Goal: Find specific page/section: Find specific page/section

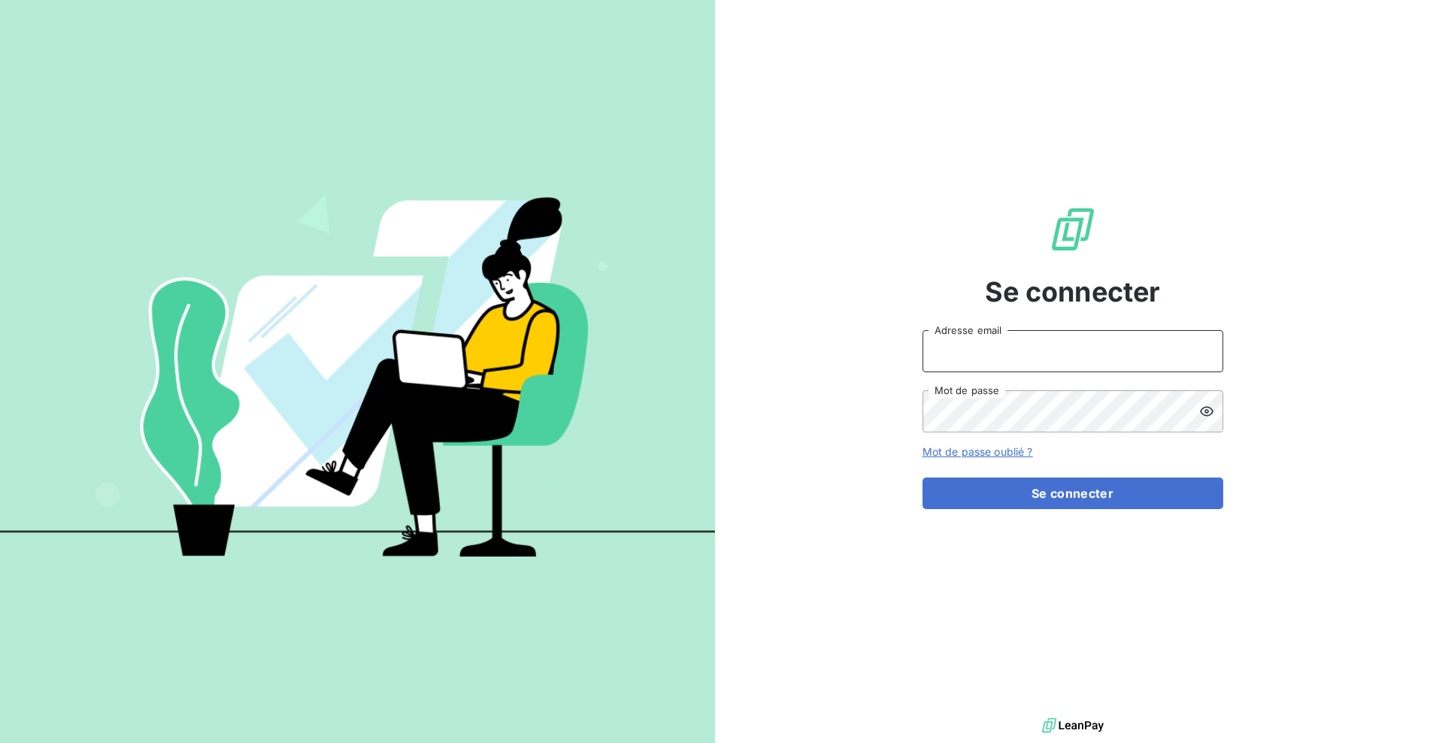
click at [977, 366] on input "Adresse email" at bounding box center [1073, 351] width 301 height 42
click at [0, 742] on com-1password-button at bounding box center [0, 743] width 0 height 0
type input "[EMAIL_ADDRESS][DOMAIN_NAME]"
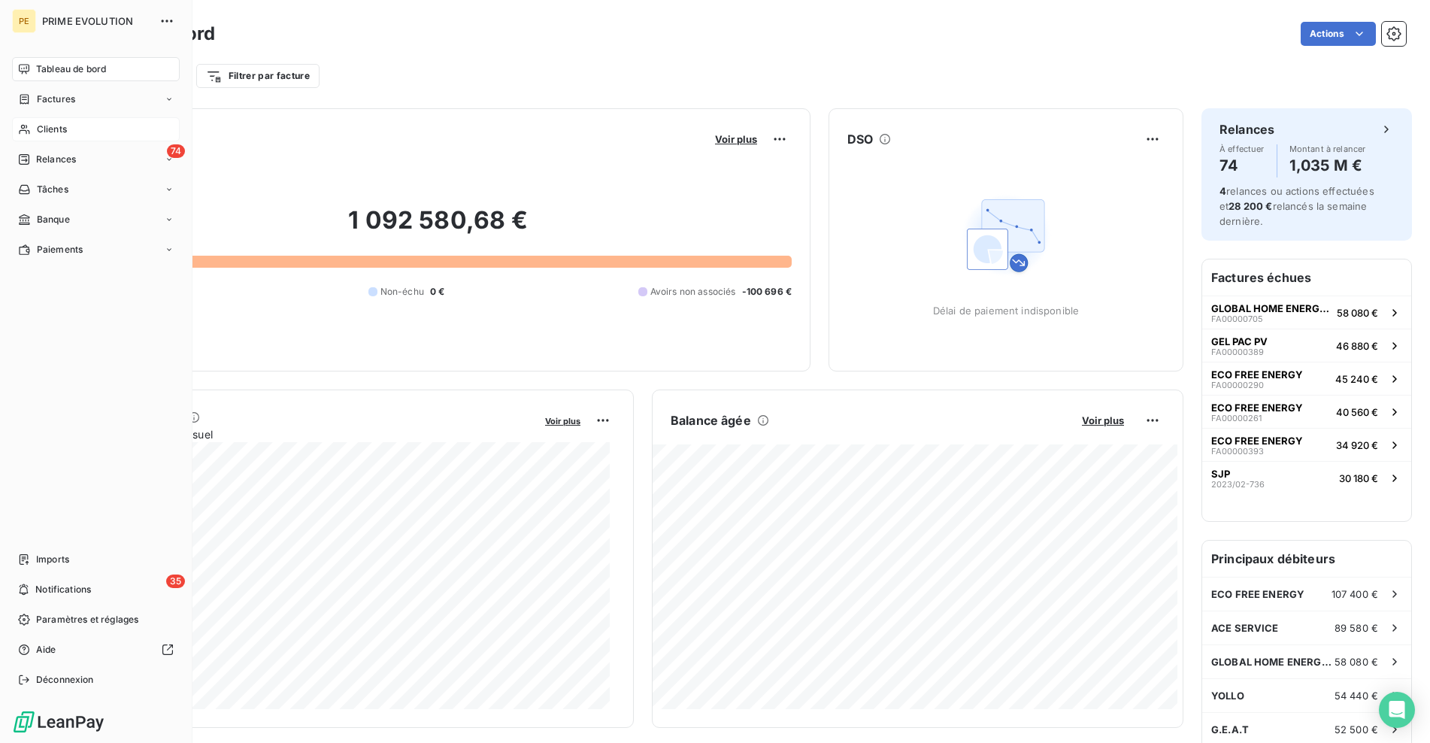
click at [41, 125] on span "Clients" at bounding box center [52, 130] width 30 height 14
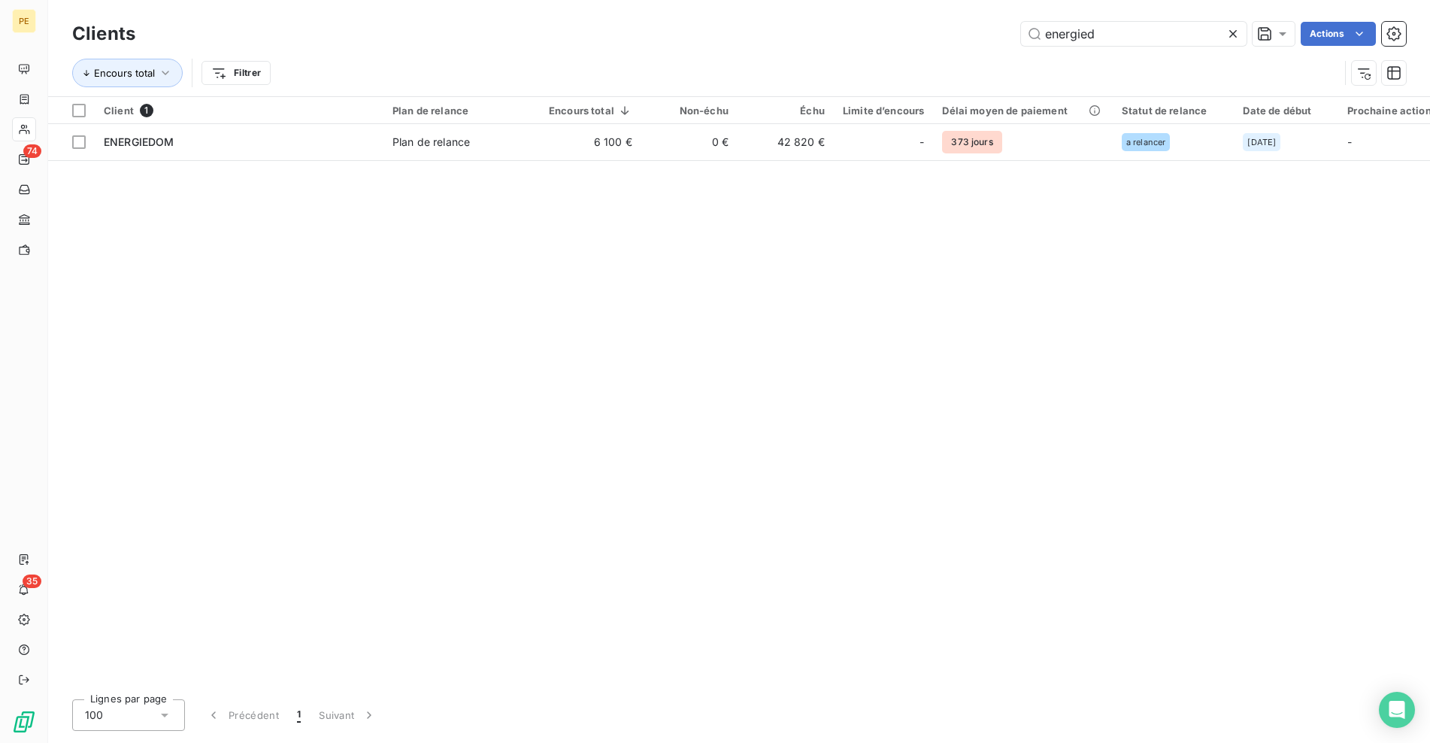
type input "energied"
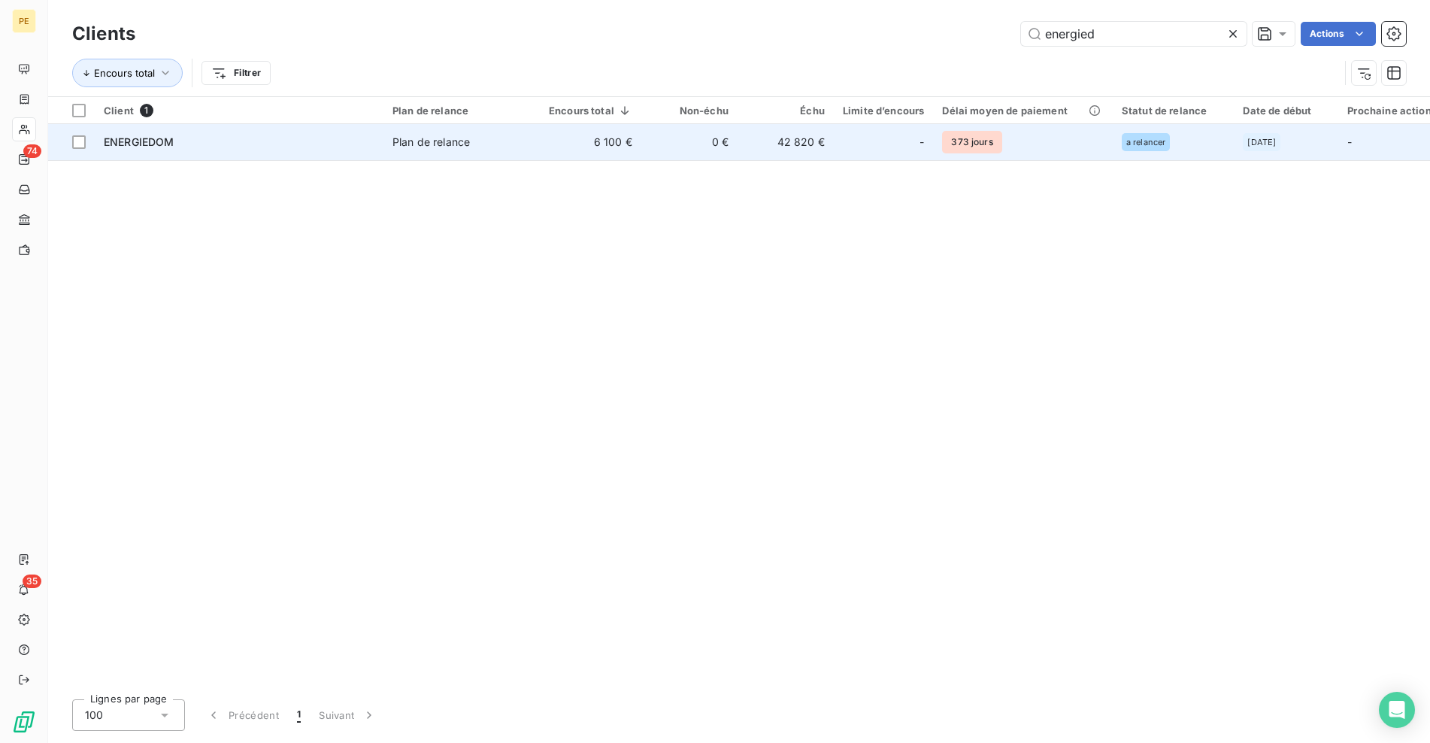
click at [332, 139] on div "ENERGIEDOM" at bounding box center [239, 142] width 271 height 15
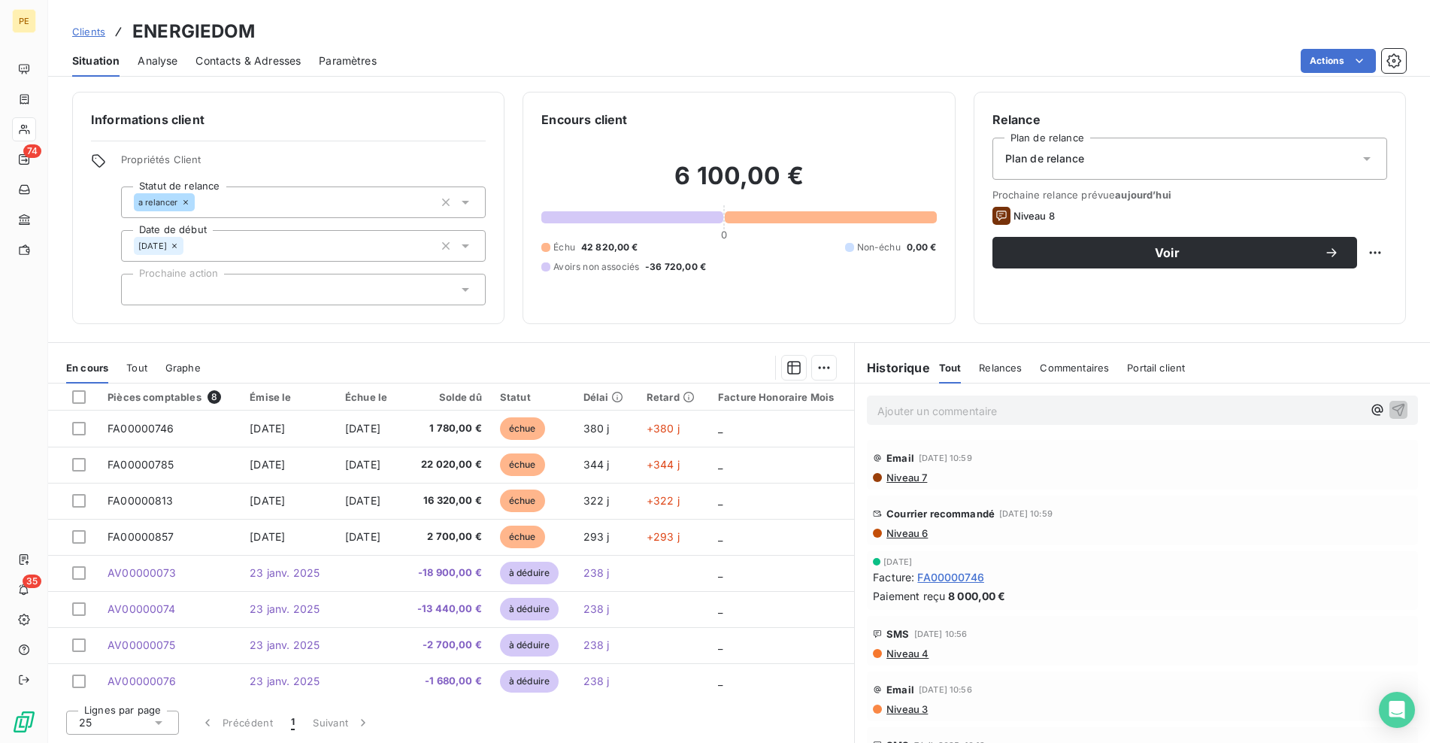
click at [901, 535] on span "Niveau 6" at bounding box center [906, 533] width 43 height 12
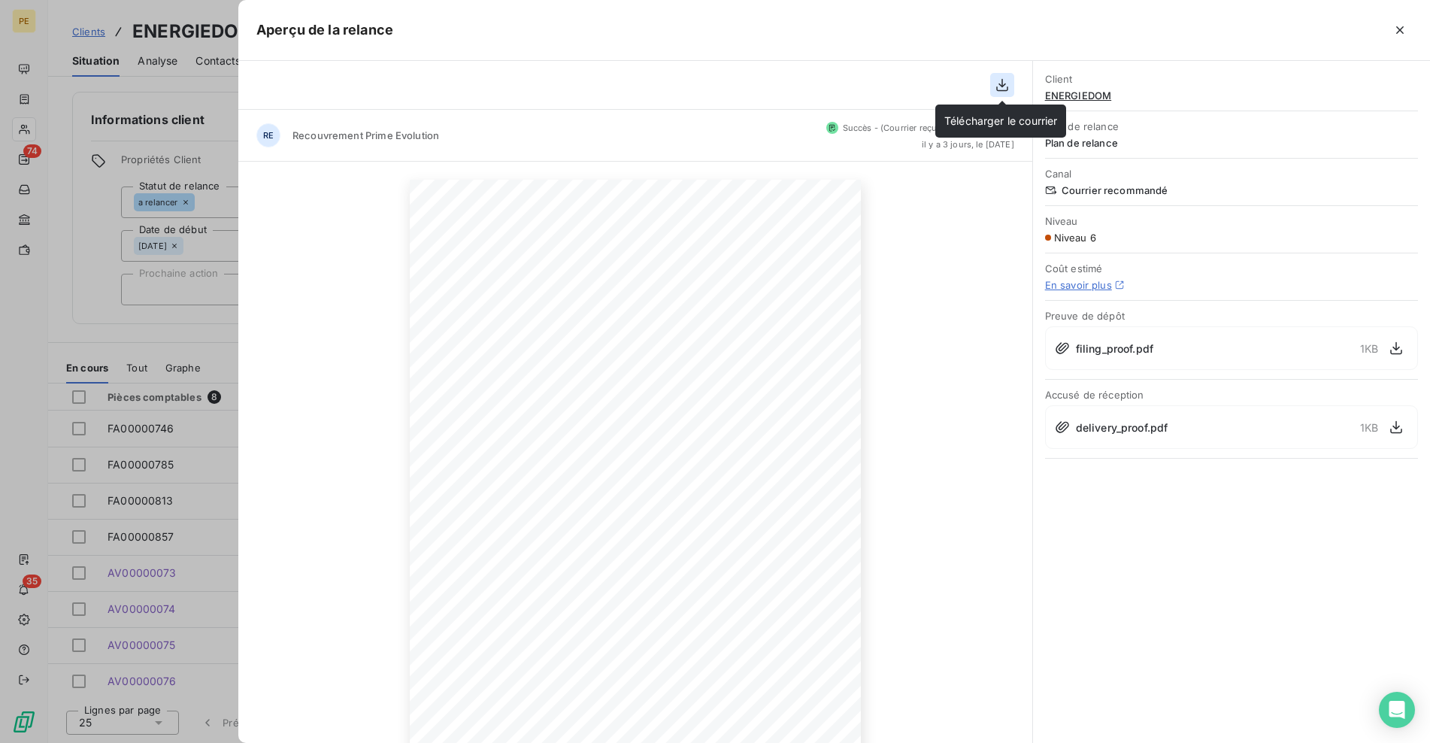
click at [1000, 83] on icon "button" at bounding box center [1002, 84] width 15 height 15
click at [159, 301] on div at bounding box center [715, 371] width 1430 height 743
